Goal: Task Accomplishment & Management: Use online tool/utility

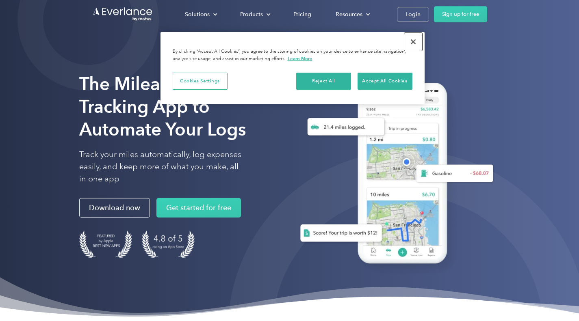
click at [413, 43] on button "Close" at bounding box center [413, 42] width 18 height 18
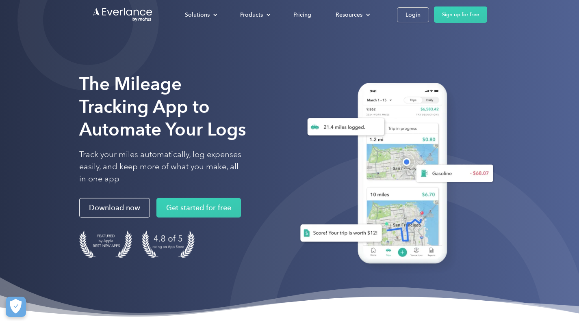
click at [414, 21] on link "Login" at bounding box center [413, 14] width 32 height 15
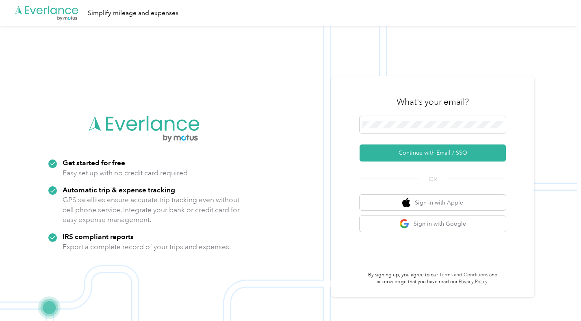
click at [401, 119] on span at bounding box center [432, 124] width 146 height 17
click at [411, 160] on button "Continue with Email / SSO" at bounding box center [432, 153] width 146 height 17
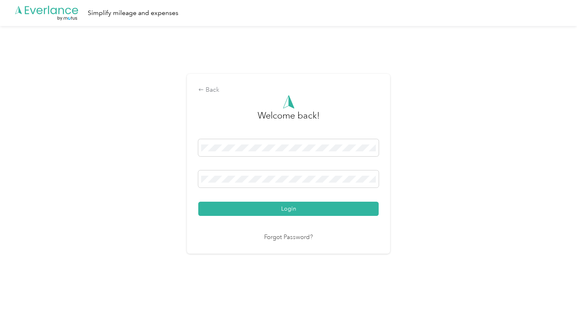
click at [198, 202] on button "Login" at bounding box center [288, 209] width 180 height 14
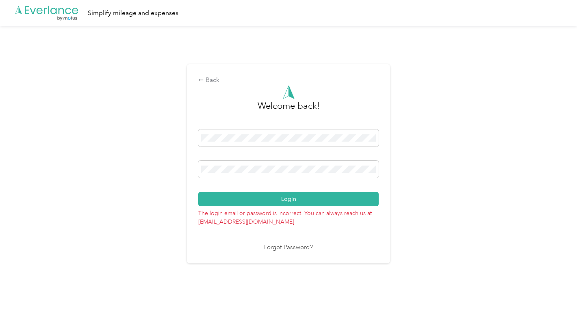
click at [198, 192] on button "Login" at bounding box center [288, 199] width 180 height 14
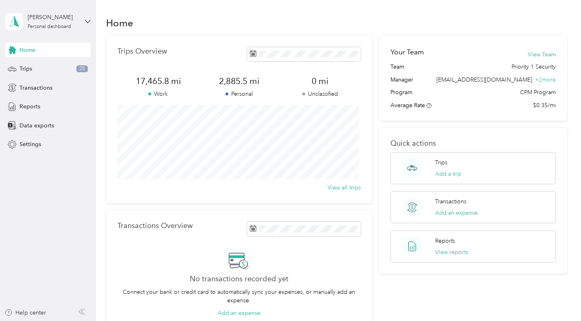
click at [32, 125] on span "Data exports" at bounding box center [36, 125] width 35 height 9
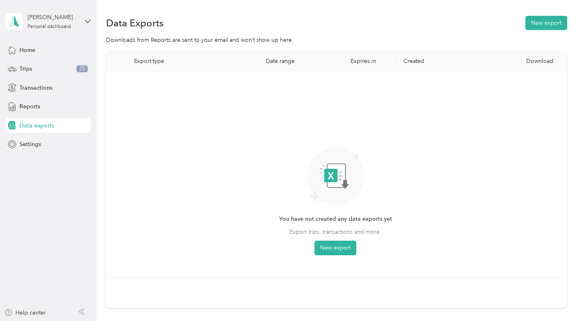
click at [336, 249] on button "New export" at bounding box center [335, 248] width 42 height 15
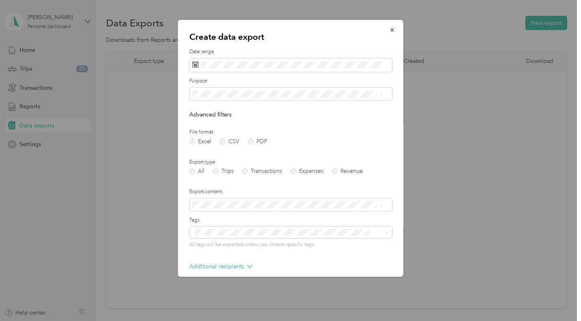
click at [225, 127] on ol "All Priority 1 Security COMMUTE Personal" at bounding box center [287, 128] width 197 height 57
click at [249, 143] on label "PDF" at bounding box center [257, 142] width 19 height 6
click at [221, 172] on label "Trips" at bounding box center [223, 172] width 21 height 6
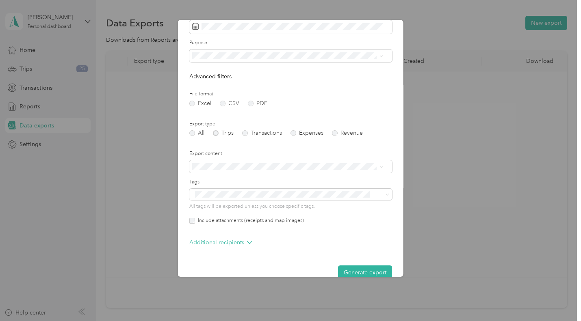
scroll to position [52, 0]
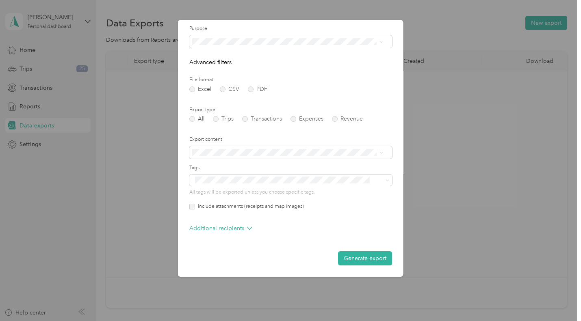
click at [372, 156] on span at bounding box center [290, 152] width 203 height 13
click at [380, 155] on icon at bounding box center [381, 153] width 4 height 4
click at [368, 257] on button "Generate export" at bounding box center [365, 258] width 54 height 14
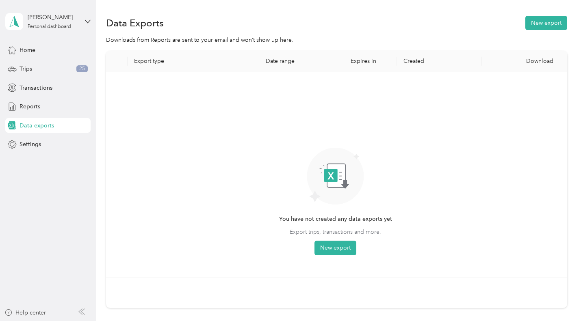
click at [407, 147] on div "You have not created any data exports yet Export trips, transactions and more. …" at bounding box center [336, 174] width 446 height 193
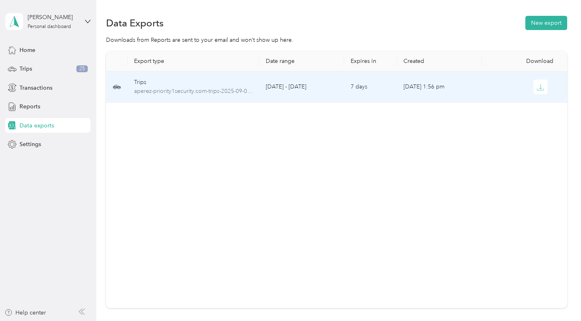
click at [543, 90] on button "button" at bounding box center [540, 87] width 15 height 15
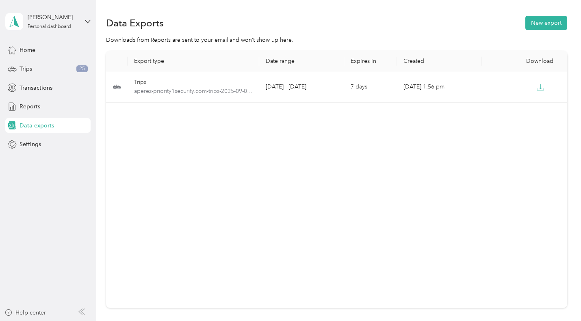
click at [540, 26] on button "New export" at bounding box center [546, 23] width 42 height 14
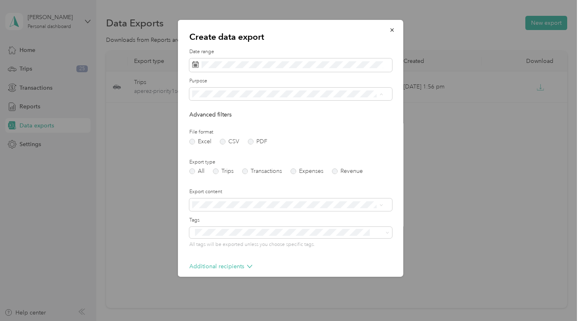
click at [229, 121] on span "Priority 1 Security" at bounding box center [217, 122] width 44 height 7
click at [255, 141] on label "PDF" at bounding box center [257, 142] width 19 height 6
click at [221, 169] on label "Trips" at bounding box center [223, 172] width 21 height 6
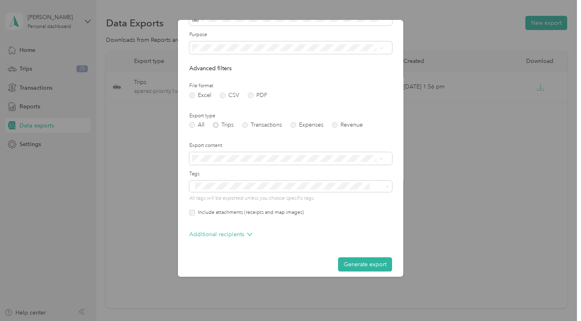
scroll to position [52, 0]
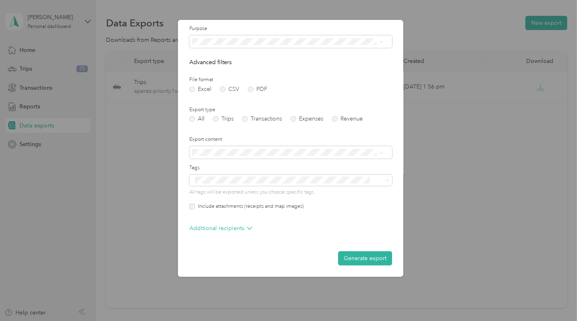
click at [343, 262] on button "Generate export" at bounding box center [365, 258] width 54 height 14
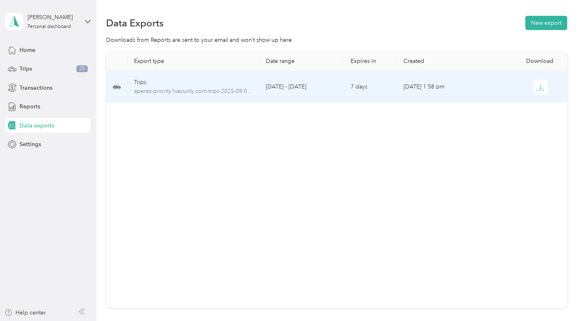
click at [543, 87] on button "button" at bounding box center [540, 87] width 15 height 15
